Goal: Task Accomplishment & Management: Complete application form

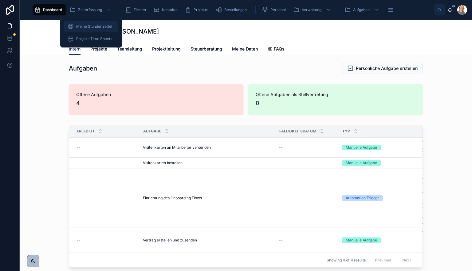
click at [96, 25] on span "Meine Stundenzettel" at bounding box center [94, 26] width 36 height 5
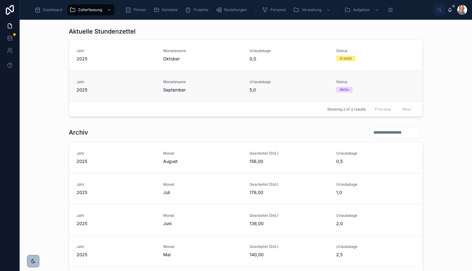
click at [271, 82] on span "Urlaubstage" at bounding box center [289, 81] width 79 height 5
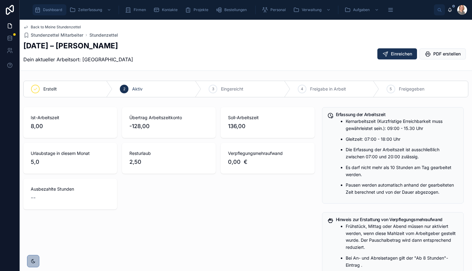
click at [57, 14] on div "Dashboard" at bounding box center [49, 10] width 30 height 10
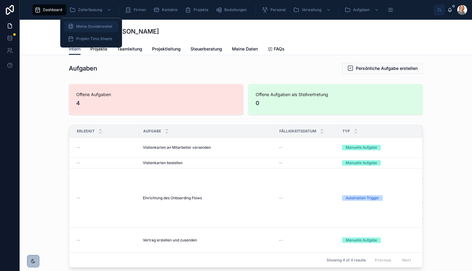
click at [99, 23] on div "Meine Stundenzettel" at bounding box center [91, 27] width 47 height 10
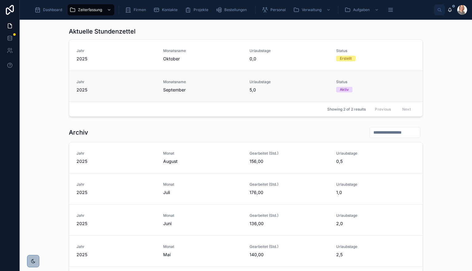
click at [220, 81] on span "Monatsname" at bounding box center [202, 81] width 79 height 5
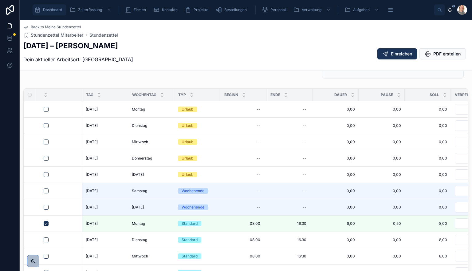
click at [49, 13] on div "Dashboard" at bounding box center [49, 10] width 30 height 10
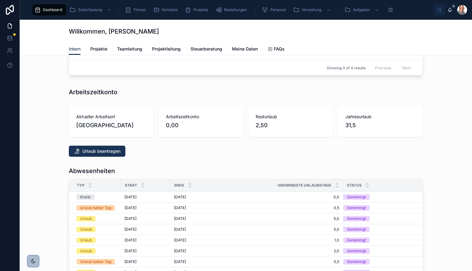
scroll to position [246, 0]
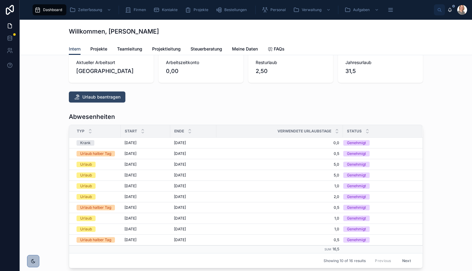
click at [115, 100] on span "Urlaub beantragen" at bounding box center [101, 97] width 38 height 6
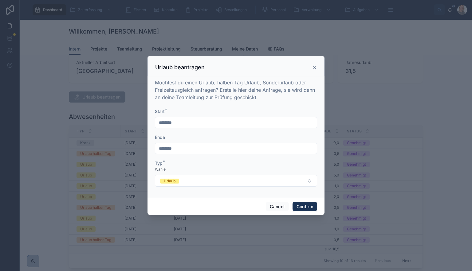
click at [239, 125] on input "********" at bounding box center [236, 122] width 162 height 9
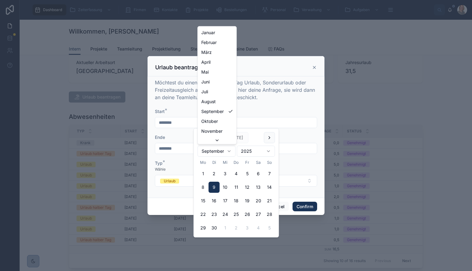
click at [219, 155] on html "Dashboard Zeiterfassung Firmen Kontakte Projekte Bestellungen Personal Verwaltu…" at bounding box center [236, 135] width 472 height 271
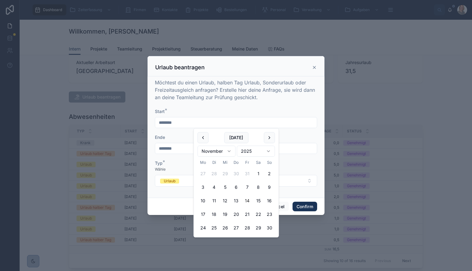
click at [247, 200] on button "14" at bounding box center [247, 200] width 11 height 11
type input "**********"
click at [250, 199] on button "14" at bounding box center [247, 200] width 11 height 11
click at [295, 164] on div "Typ *" at bounding box center [236, 163] width 162 height 6
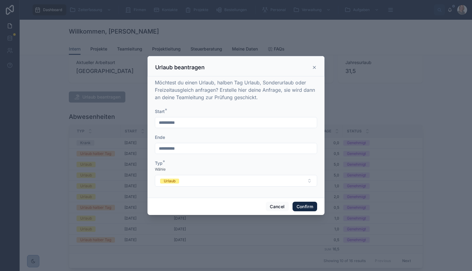
click at [299, 205] on button "Confirm" at bounding box center [305, 206] width 25 height 10
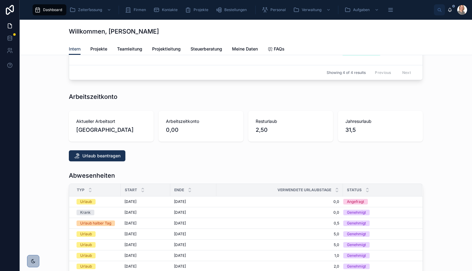
scroll to position [123, 0]
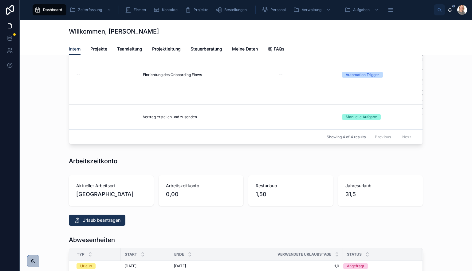
click at [433, 111] on div "Erledigt Aufgabe Fälligkeitsdatum Typ Beschreibung -- Visitenkarten an Mitarbei…" at bounding box center [246, 74] width 443 height 150
